Goal: Task Accomplishment & Management: Manage account settings

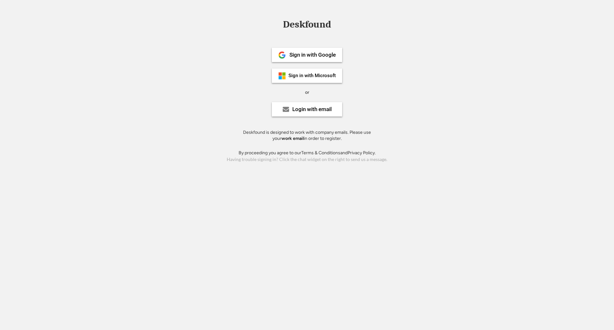
click at [312, 62] on div "Sign in with Google Sign in with Microsoft or Login with email Deskfound is des…" at bounding box center [307, 92] width 144 height 115
click at [309, 75] on div "Sign in with Microsoft" at bounding box center [311, 75] width 47 height 5
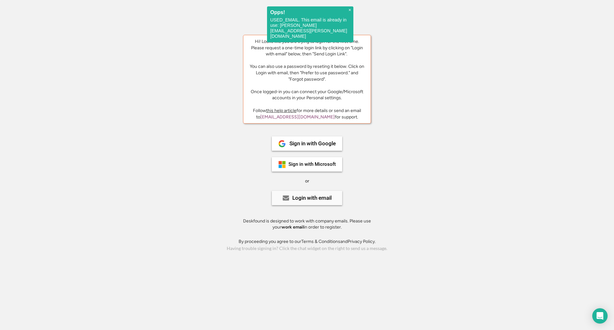
click at [306, 198] on div "Login with email" at bounding box center [311, 197] width 39 height 5
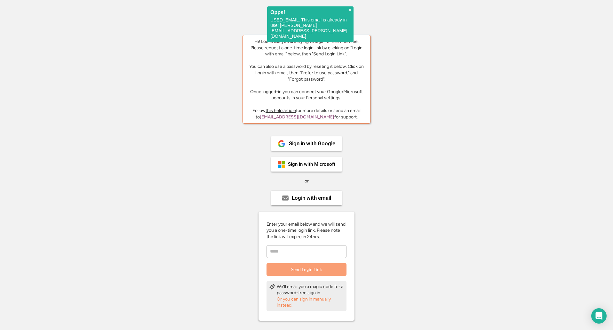
click at [306, 256] on input "email" at bounding box center [306, 251] width 80 height 13
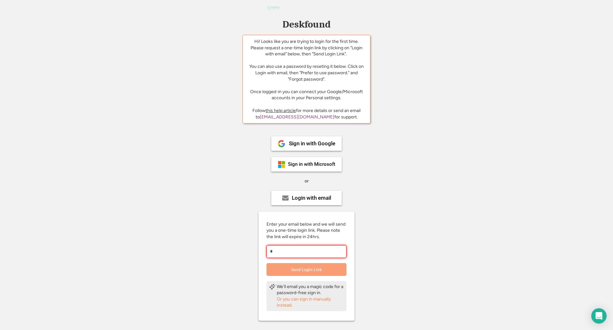
type input "*"
click at [312, 300] on div "Or you can sign in manually instead." at bounding box center [310, 302] width 67 height 12
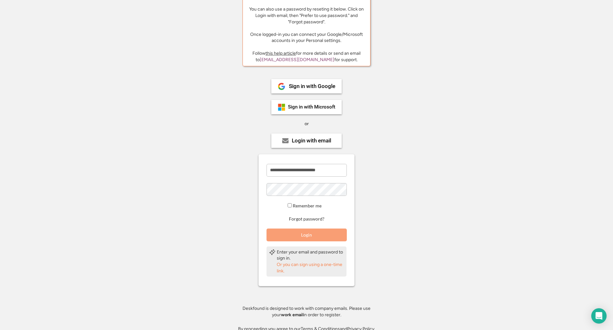
scroll to position [64, 0]
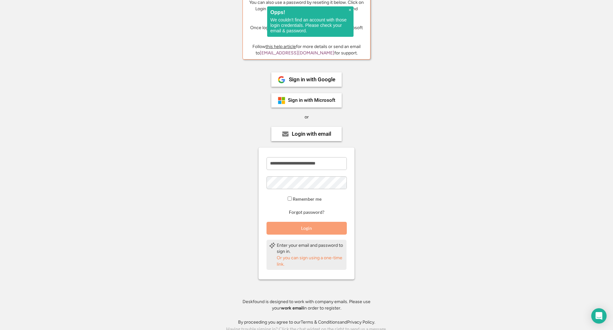
click at [336, 227] on button "Login" at bounding box center [306, 228] width 80 height 13
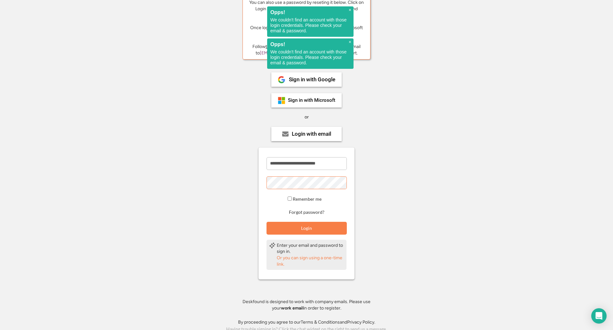
drag, startPoint x: 253, startPoint y: 212, endPoint x: 274, endPoint y: 205, distance: 22.2
click at [253, 211] on div "**********" at bounding box center [306, 188] width 144 height 259
